Goal: Transaction & Acquisition: Purchase product/service

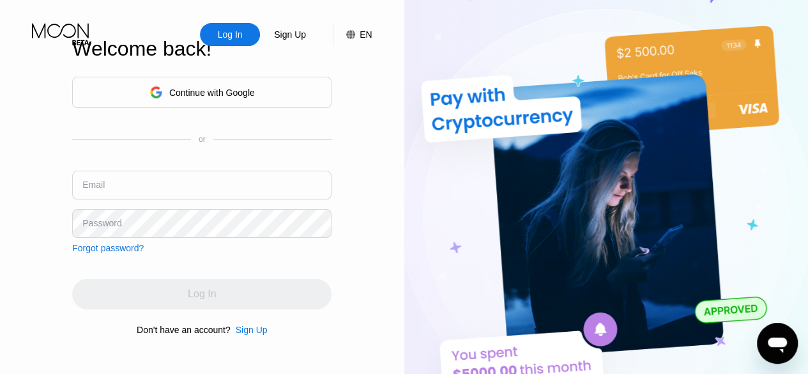
click at [282, 186] on input "text" at bounding box center [201, 185] width 259 height 29
click at [282, 186] on input "myanservice.adm" at bounding box center [201, 185] width 259 height 29
click at [282, 186] on input "[EMAIL_ADDRESS][DOMAIN_NAME]" at bounding box center [201, 185] width 259 height 29
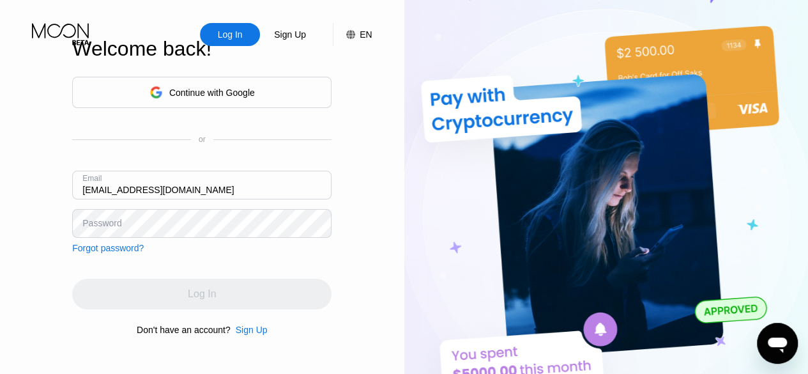
click at [282, 186] on input "[EMAIL_ADDRESS][DOMAIN_NAME]" at bounding box center [201, 185] width 259 height 29
type input "[EMAIL_ADDRESS][DOMAIN_NAME]"
click at [248, 335] on div "Sign Up" at bounding box center [252, 329] width 32 height 10
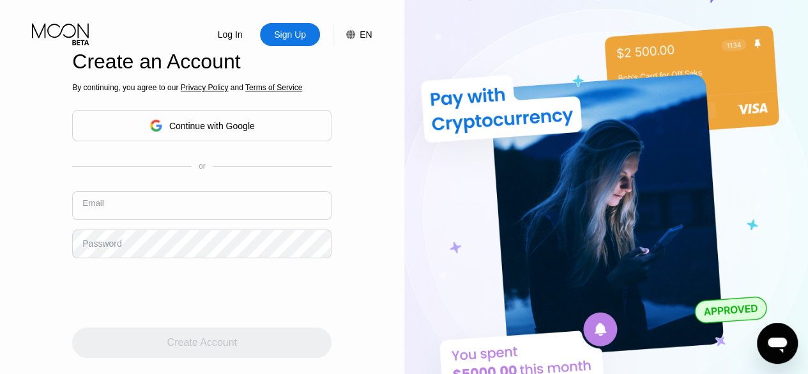
click at [225, 202] on input "text" at bounding box center [201, 205] width 259 height 29
click at [153, 214] on input "[EMAIL_ADDRESS][DOMAIN_NAME]" at bounding box center [201, 205] width 259 height 29
type input "[EMAIL_ADDRESS][DOMAIN_NAME]"
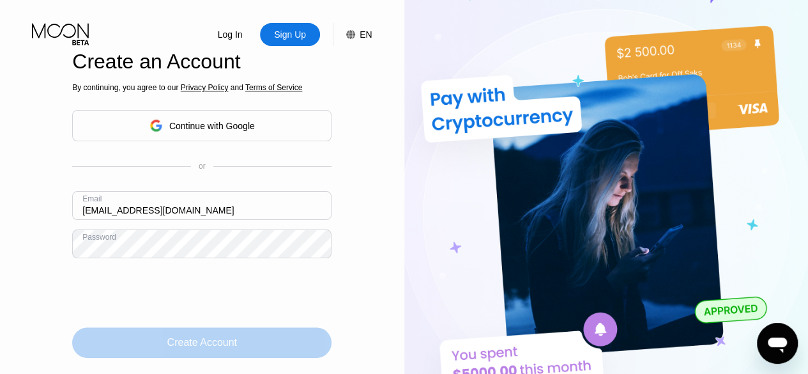
click at [218, 348] on div "Create Account" at bounding box center [202, 342] width 70 height 13
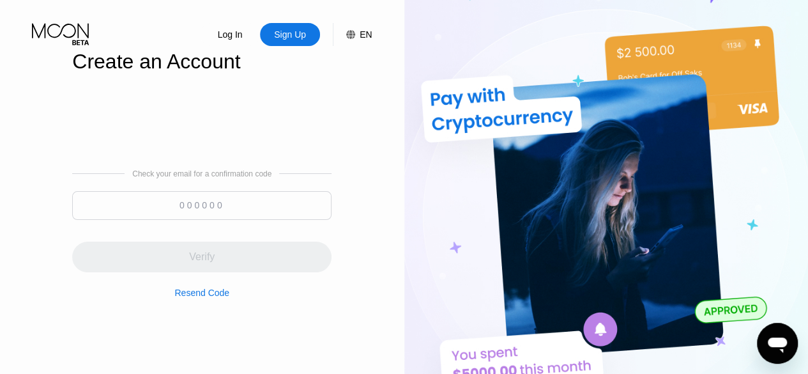
click at [304, 194] on input at bounding box center [201, 205] width 259 height 29
click at [284, 208] on input at bounding box center [201, 205] width 259 height 29
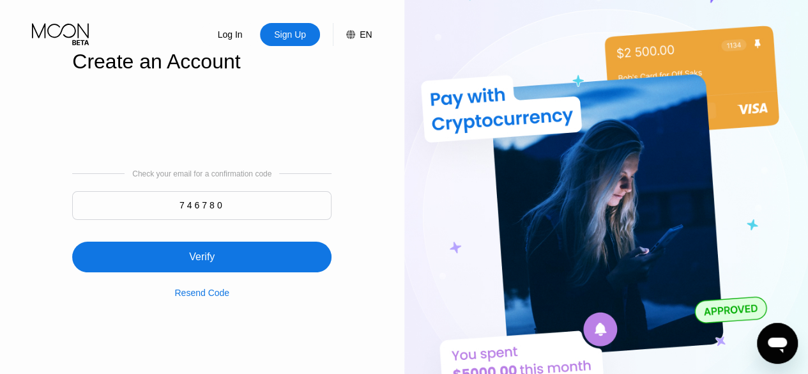
type input "746780"
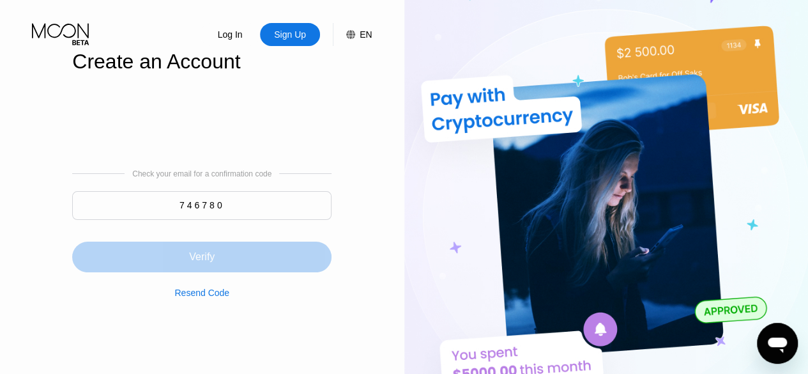
click at [239, 264] on div "Verify" at bounding box center [201, 256] width 259 height 31
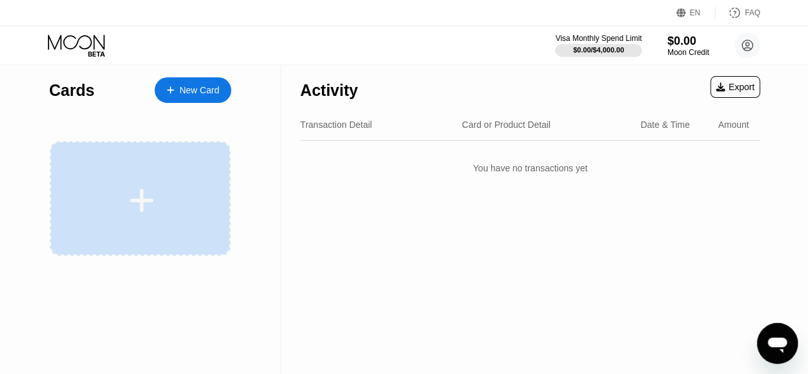
click at [163, 187] on div at bounding box center [142, 200] width 158 height 29
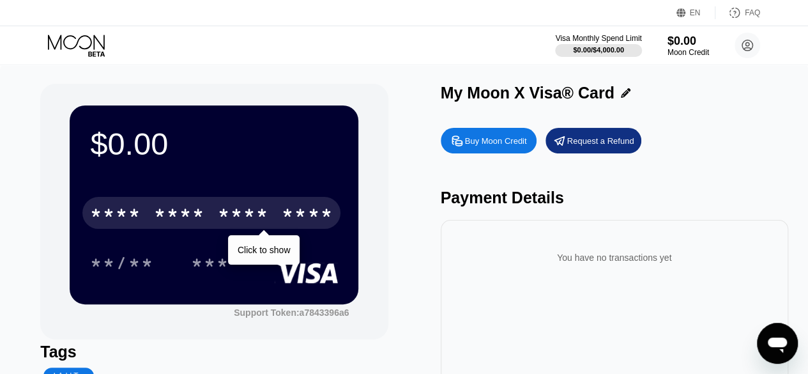
click at [303, 221] on div "****" at bounding box center [307, 214] width 51 height 20
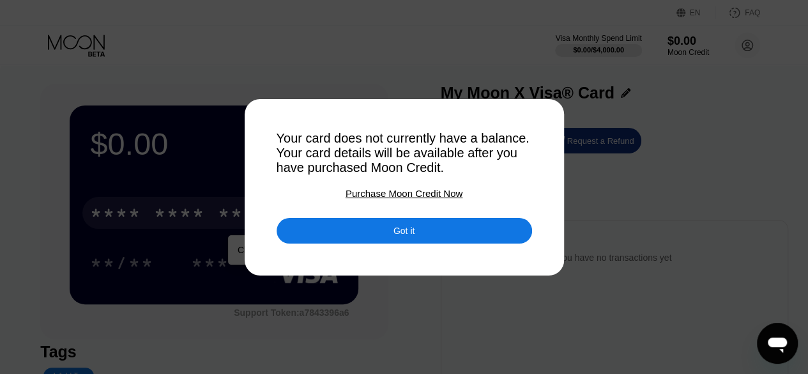
click at [440, 314] on div at bounding box center [408, 187] width 817 height 374
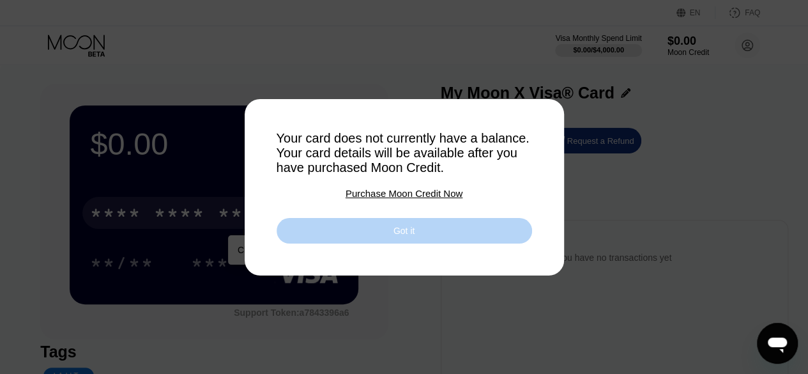
click at [421, 229] on div "Got it" at bounding box center [404, 231] width 255 height 26
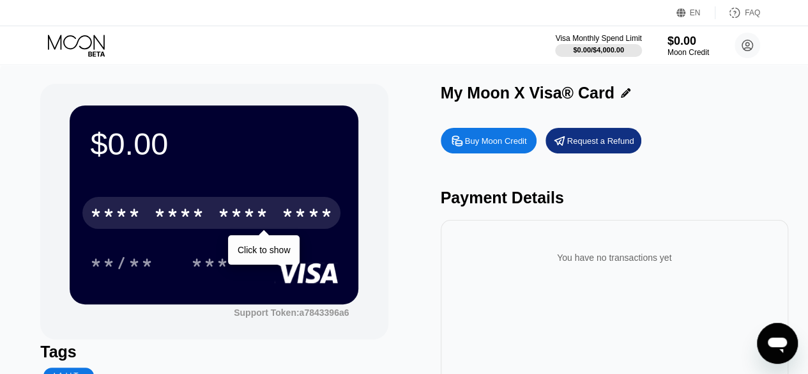
drag, startPoint x: 499, startPoint y: 156, endPoint x: 501, endPoint y: 145, distance: 10.9
click at [501, 145] on div "Buy Moon Credit Request a Refund Payment Details You have no transactions yet" at bounding box center [614, 282] width 347 height 322
click at [501, 145] on div "Buy Moon Credit" at bounding box center [496, 140] width 62 height 11
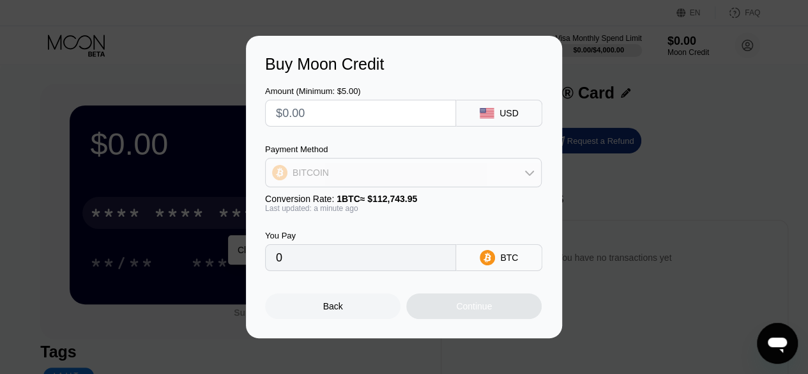
click at [456, 174] on div "BITCOIN" at bounding box center [403, 173] width 275 height 26
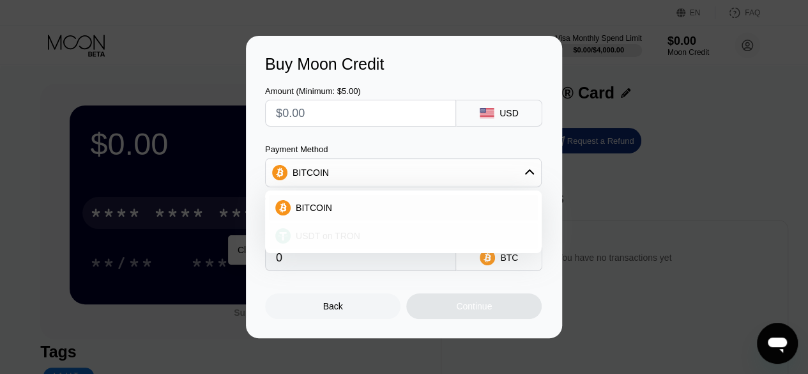
click at [413, 228] on div "USDT on TRON" at bounding box center [403, 236] width 269 height 26
type input "0.00"
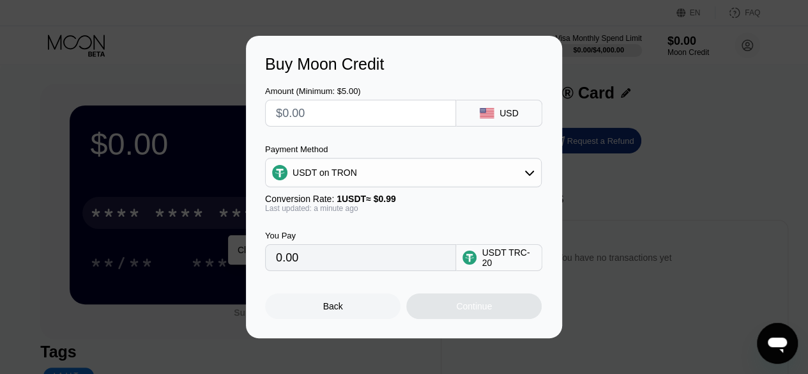
click at [385, 105] on input "text" at bounding box center [360, 113] width 169 height 26
type input "$1"
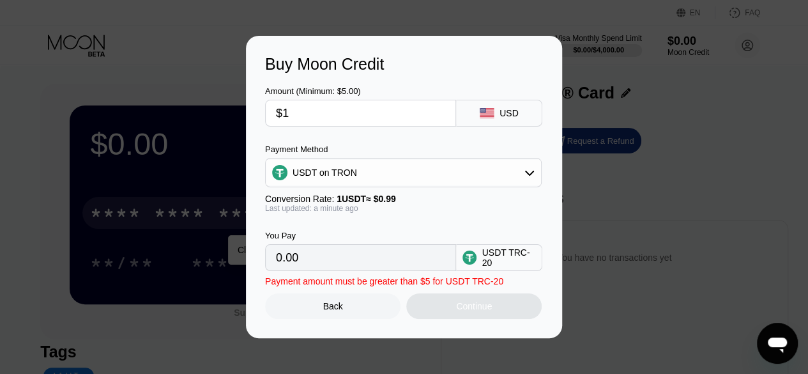
type input "1.01"
type input "$10"
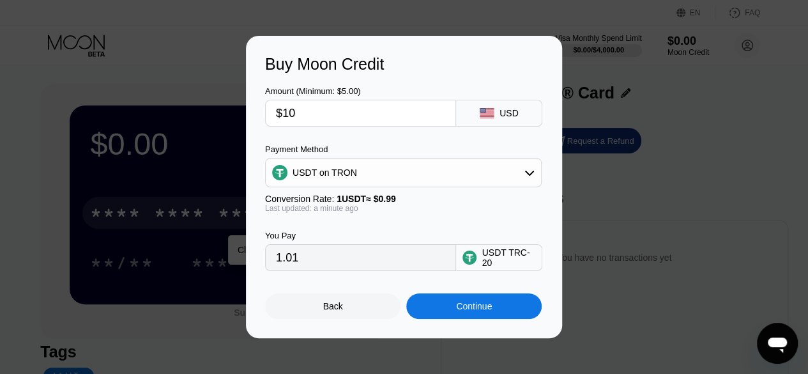
type input "10.10"
type input "$105"
type input "106.06"
type input "$105"
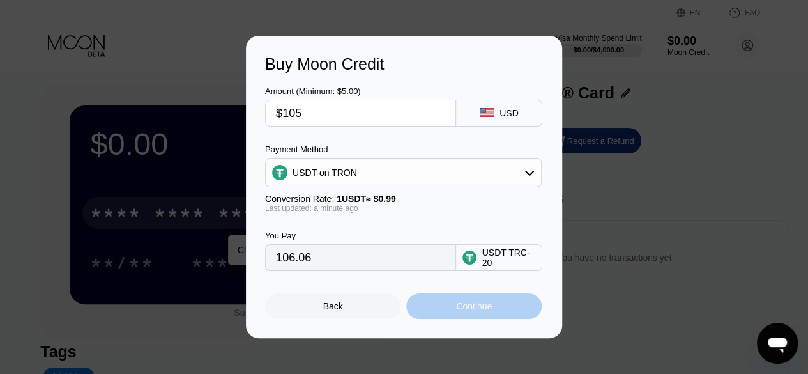
click at [462, 301] on div "Continue" at bounding box center [473, 306] width 135 height 26
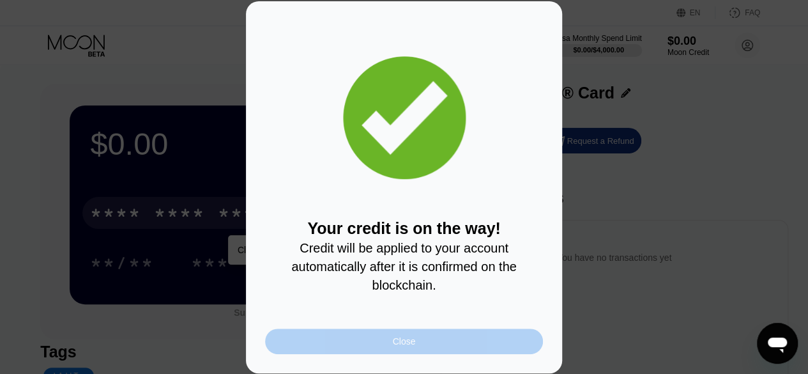
click at [454, 340] on div "Close" at bounding box center [404, 341] width 278 height 26
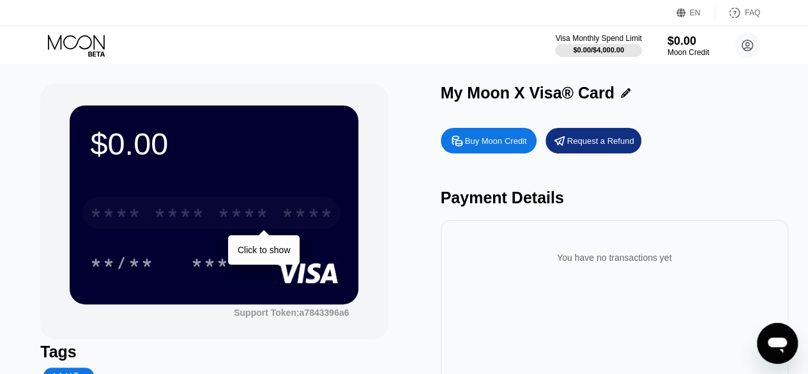
click at [314, 220] on div "****" at bounding box center [307, 214] width 51 height 20
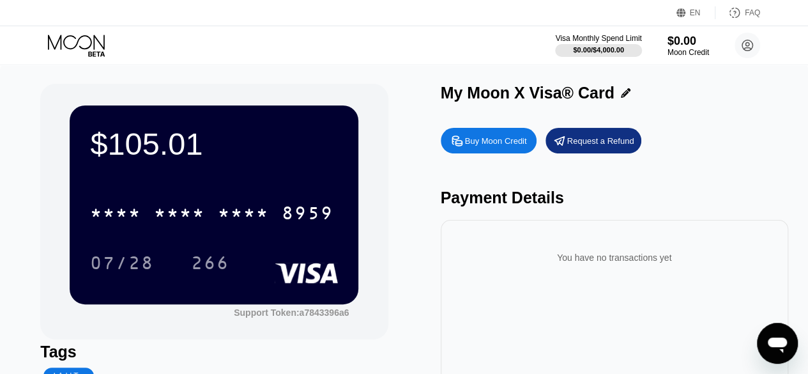
click at [368, 351] on div "Tags" at bounding box center [213, 351] width 347 height 19
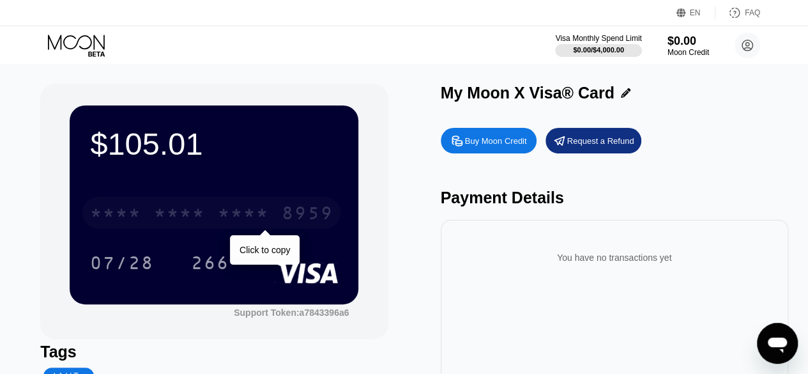
click at [321, 223] on div "8959" at bounding box center [307, 214] width 51 height 20
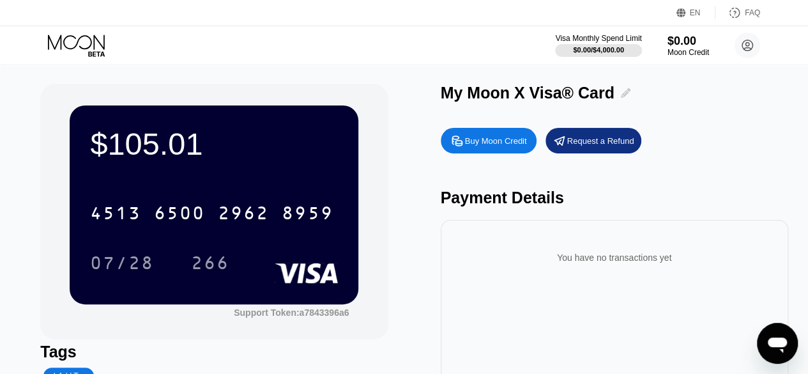
click at [621, 91] on icon at bounding box center [626, 93] width 10 height 10
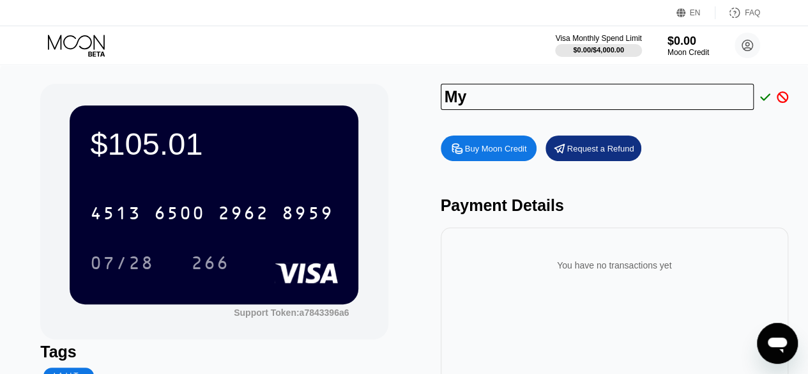
type input "M"
type input "myan"
click at [761, 98] on icon at bounding box center [765, 96] width 10 height 7
